Goal: Navigation & Orientation: Find specific page/section

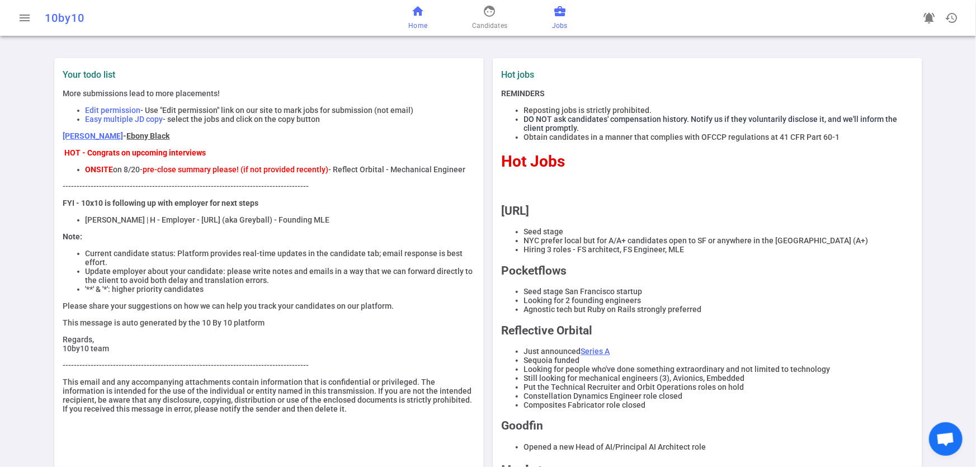
click at [559, 29] on span "Jobs" at bounding box center [559, 25] width 15 height 11
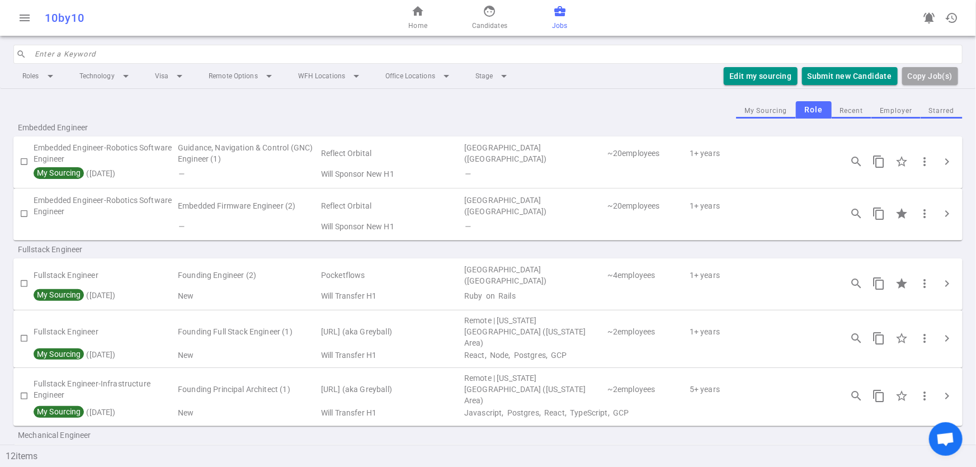
click at [883, 112] on button "Employer" at bounding box center [895, 110] width 49 height 15
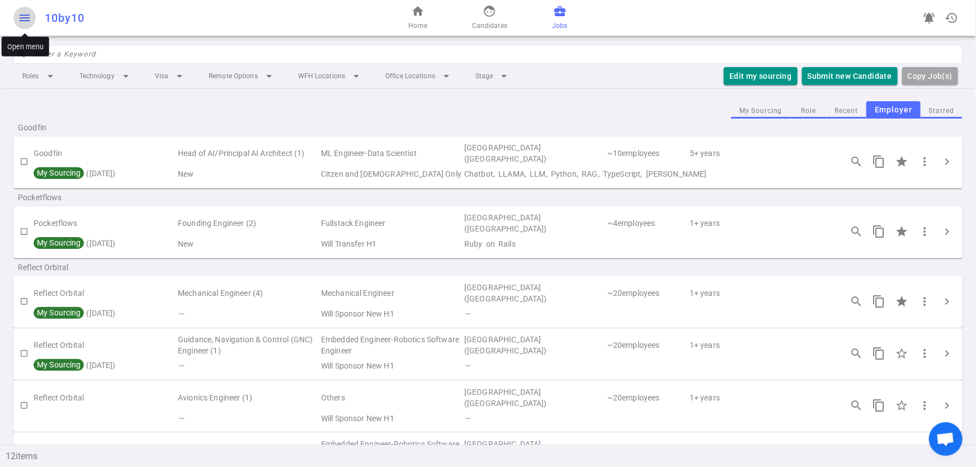
click at [21, 12] on span "menu" at bounding box center [24, 17] width 13 height 13
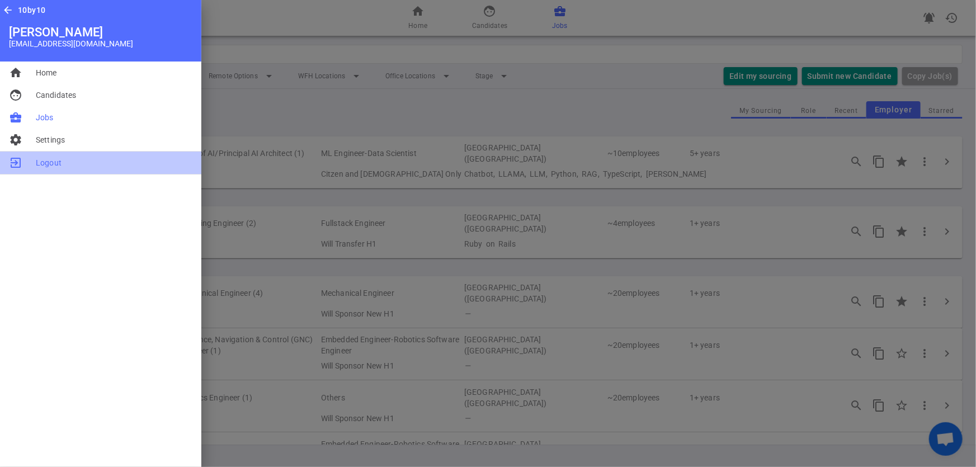
click at [45, 166] on span "Logout" at bounding box center [49, 162] width 26 height 11
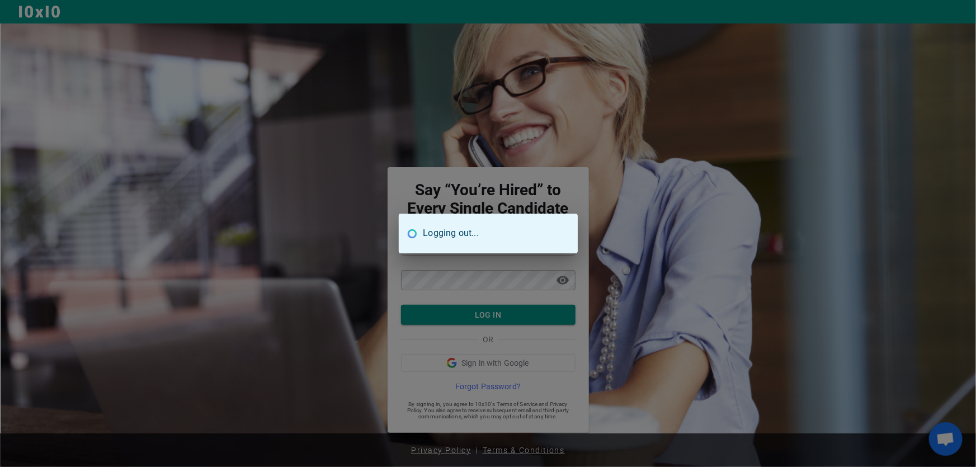
type input "tbird4real@H2Total.net"
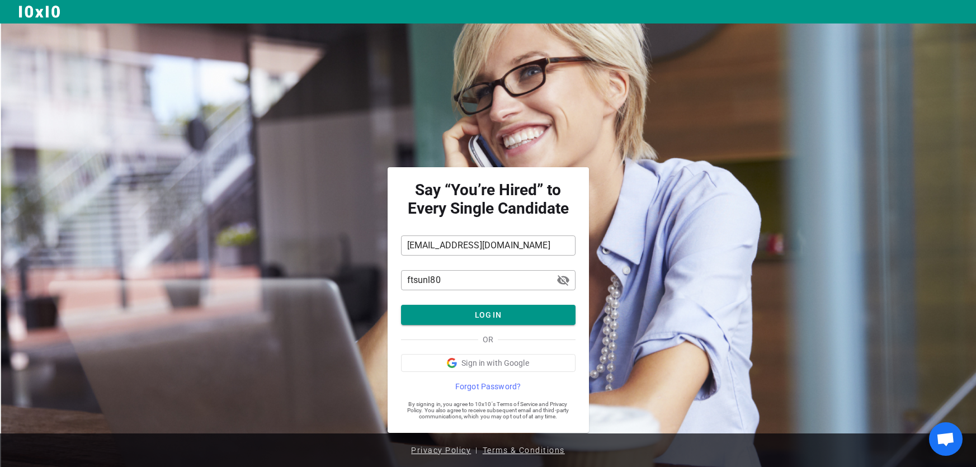
scroll to position [1, 0]
